Goal: Check status: Check status

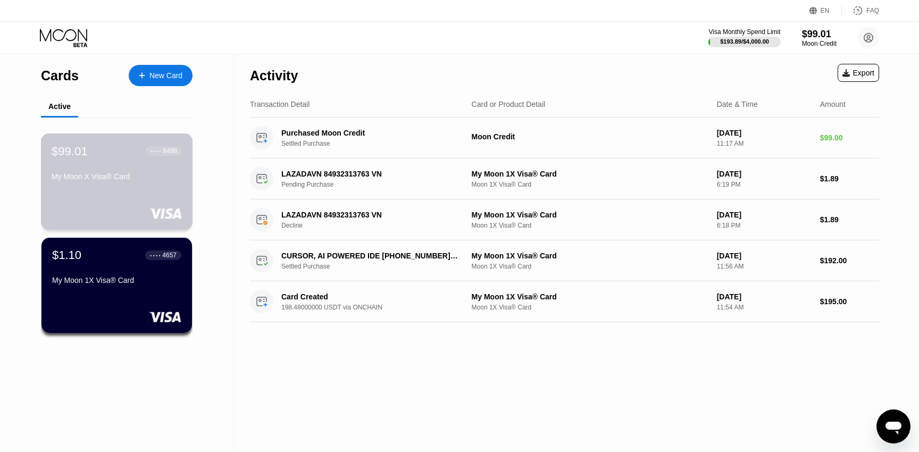
click at [147, 173] on div "My Moon X Visa® Card" at bounding box center [117, 176] width 130 height 9
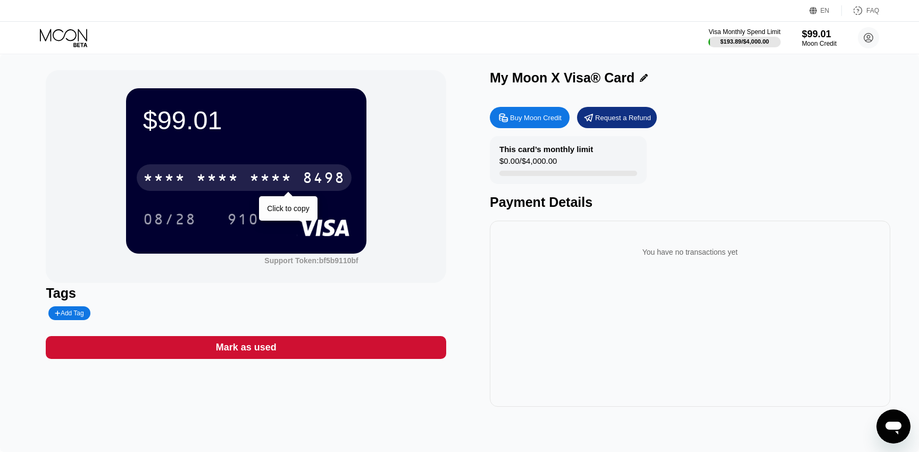
click at [210, 180] on div "* * * *" at bounding box center [217, 179] width 43 height 17
click at [210, 180] on div "6500" at bounding box center [217, 179] width 43 height 17
click at [210, 180] on div "* * * *" at bounding box center [217, 179] width 43 height 17
